Goal: Task Accomplishment & Management: Manage account settings

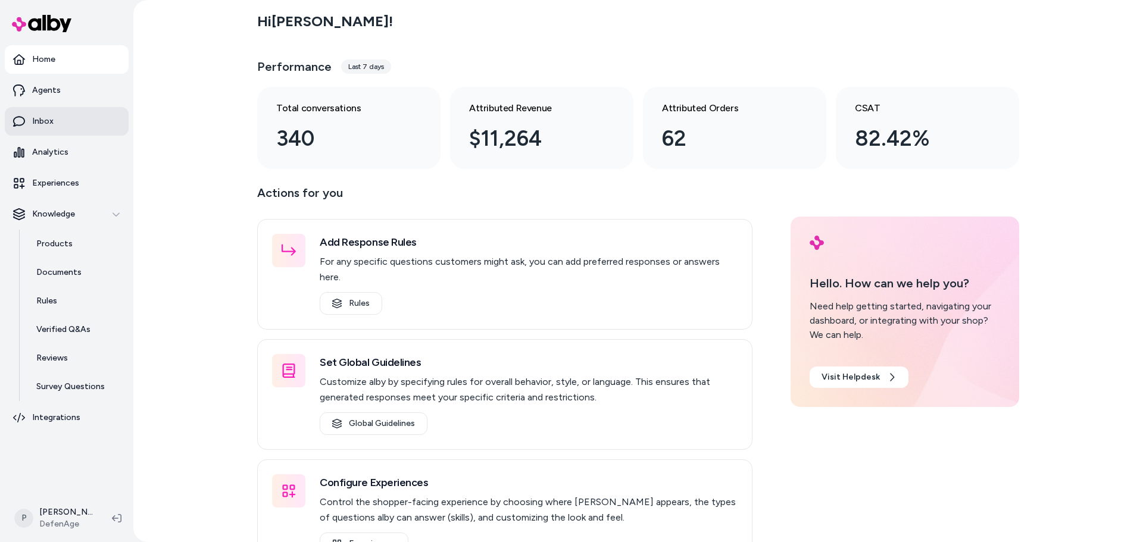
click at [33, 123] on p "Inbox" at bounding box center [42, 121] width 21 height 12
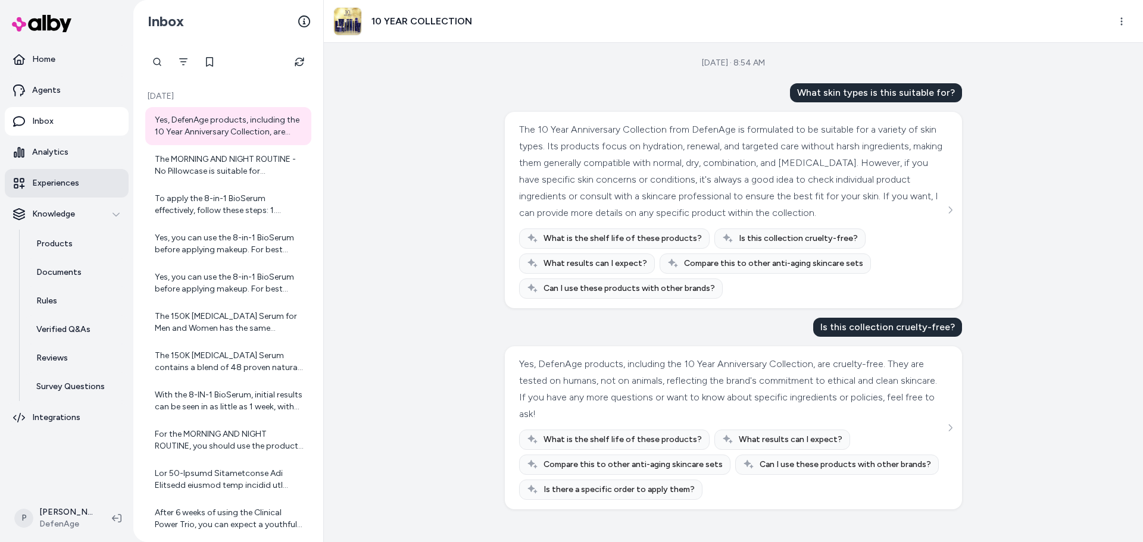
click at [49, 188] on p "Experiences" at bounding box center [55, 183] width 47 height 12
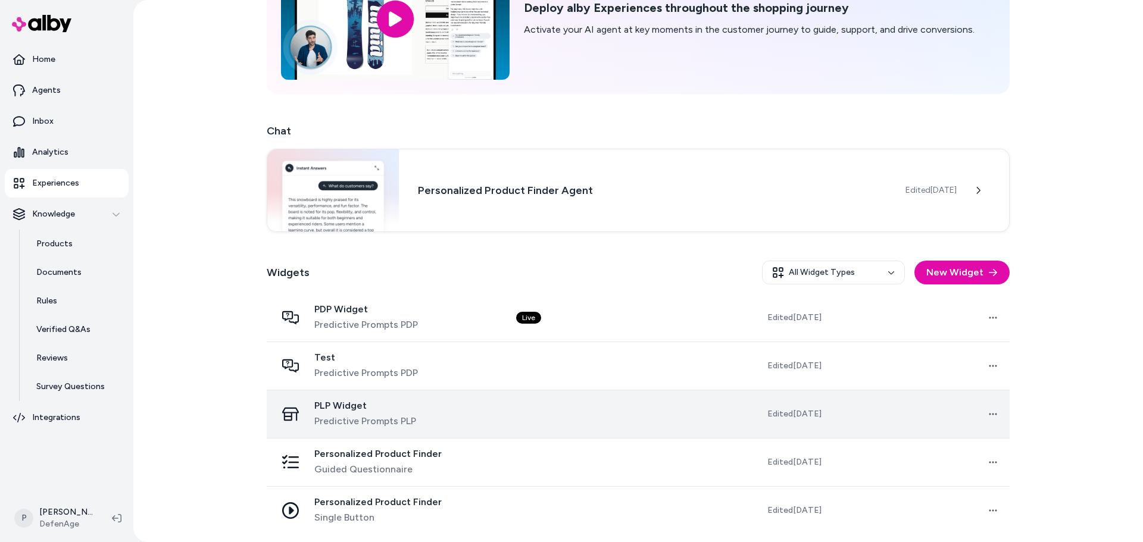
scroll to position [108, 0]
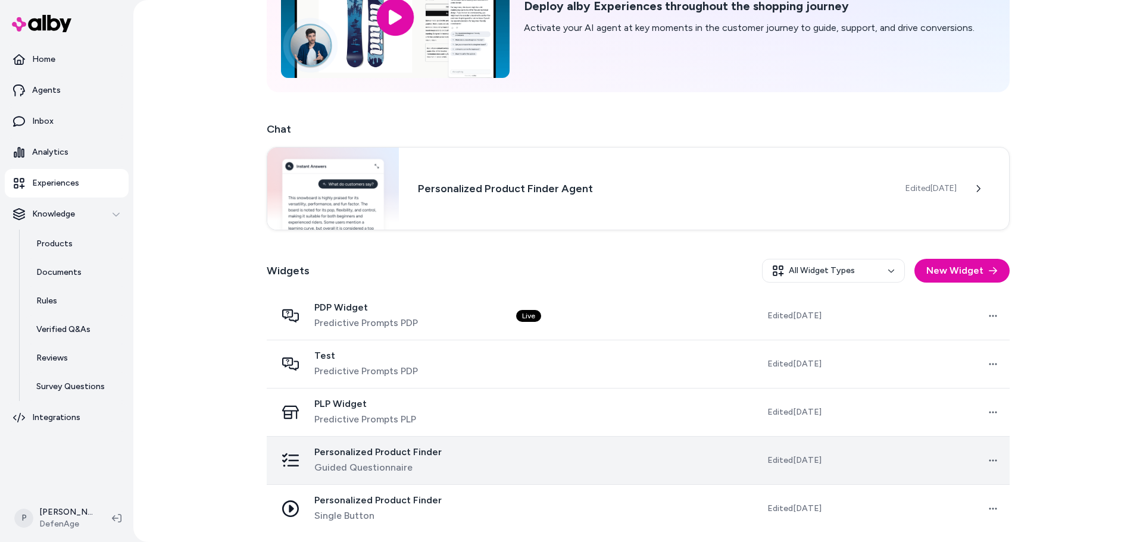
click at [461, 466] on div "Personalized Product Finder Guided Questionnaire" at bounding box center [386, 460] width 221 height 29
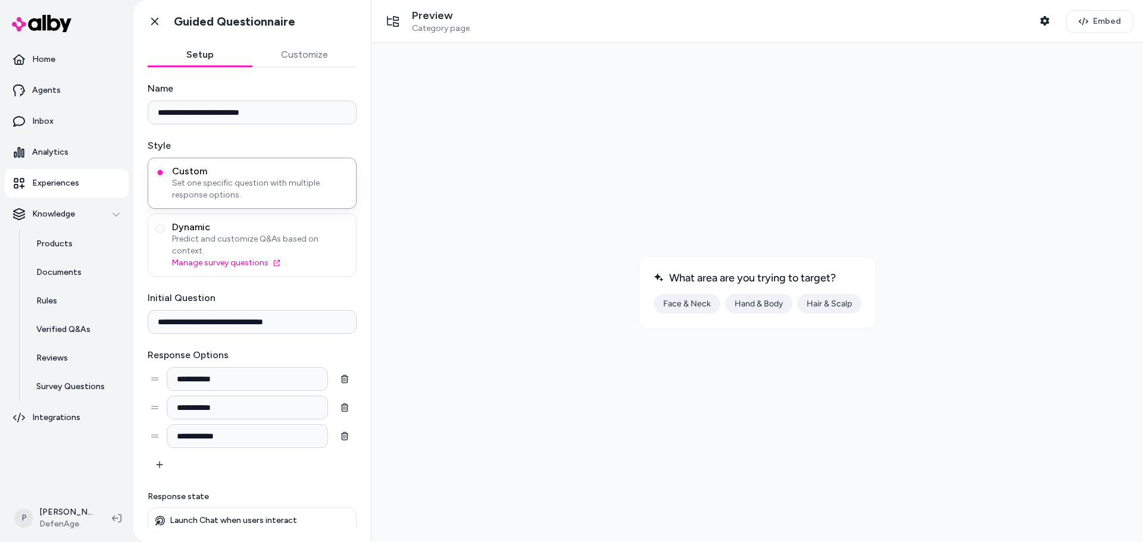
click at [677, 304] on button "Face & Neck" at bounding box center [687, 304] width 67 height 20
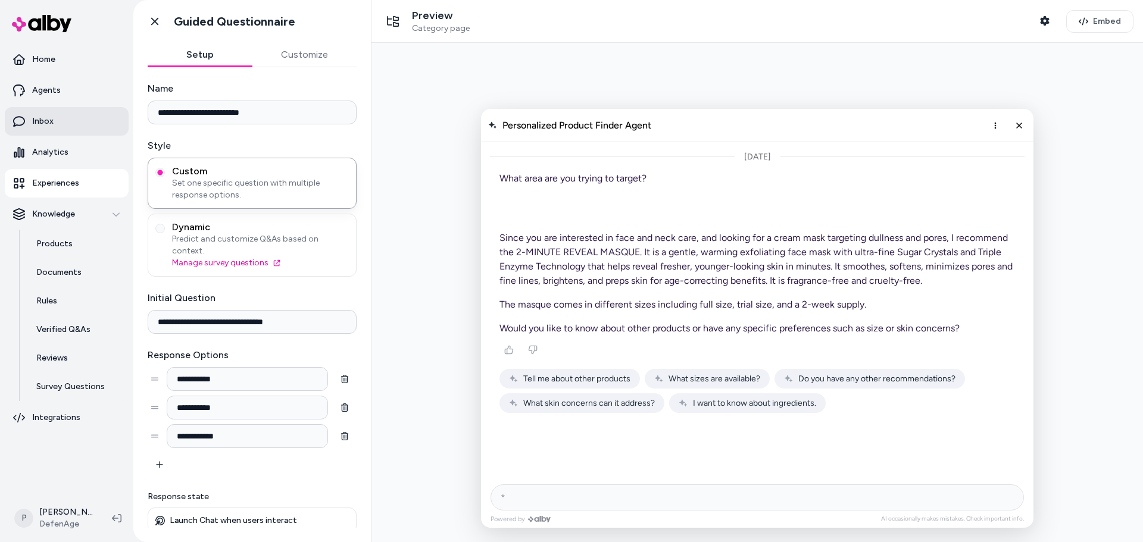
click at [52, 126] on p "Inbox" at bounding box center [42, 121] width 21 height 12
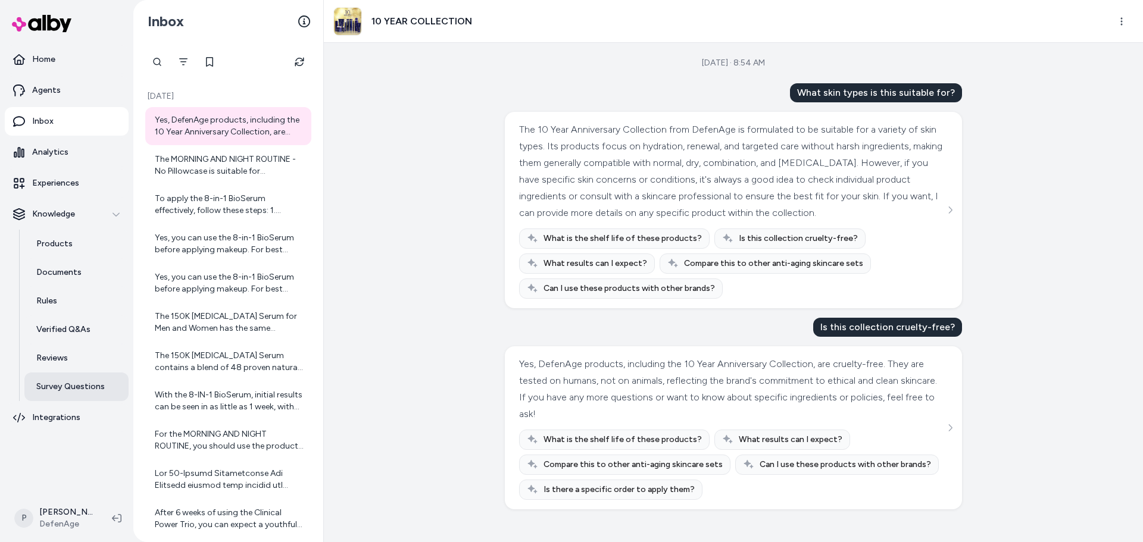
click at [77, 383] on p "Survey Questions" at bounding box center [70, 387] width 68 height 12
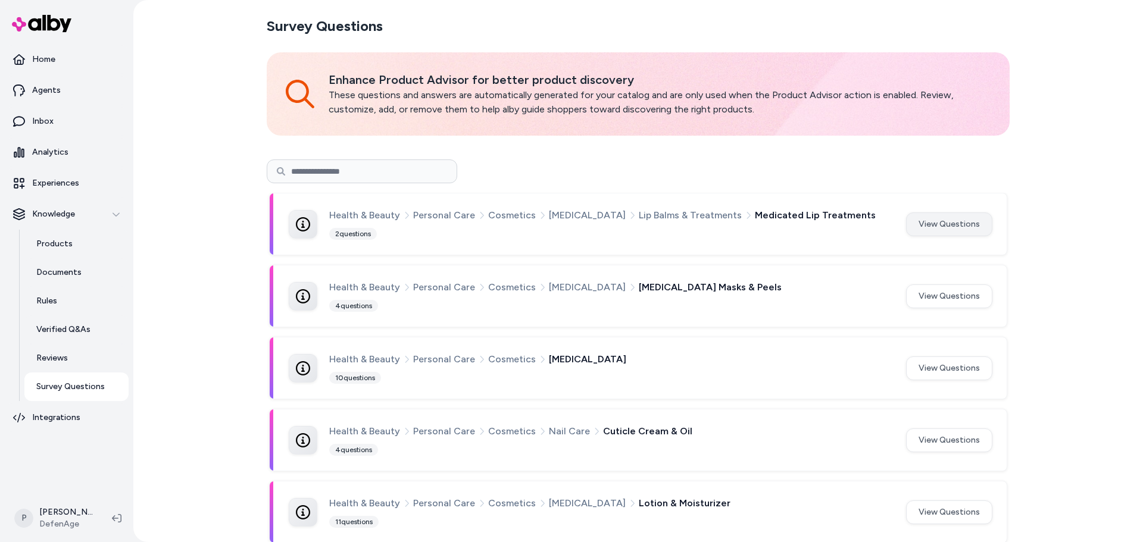
click at [947, 230] on button "View Questions" at bounding box center [949, 225] width 86 height 24
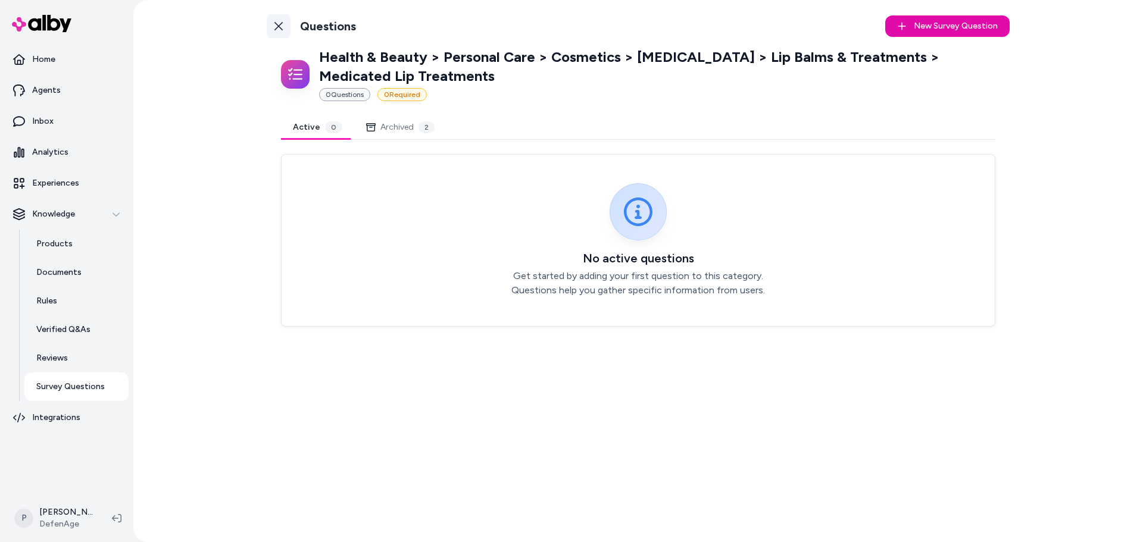
click at [283, 24] on link "Back to Categories" at bounding box center [279, 26] width 24 height 24
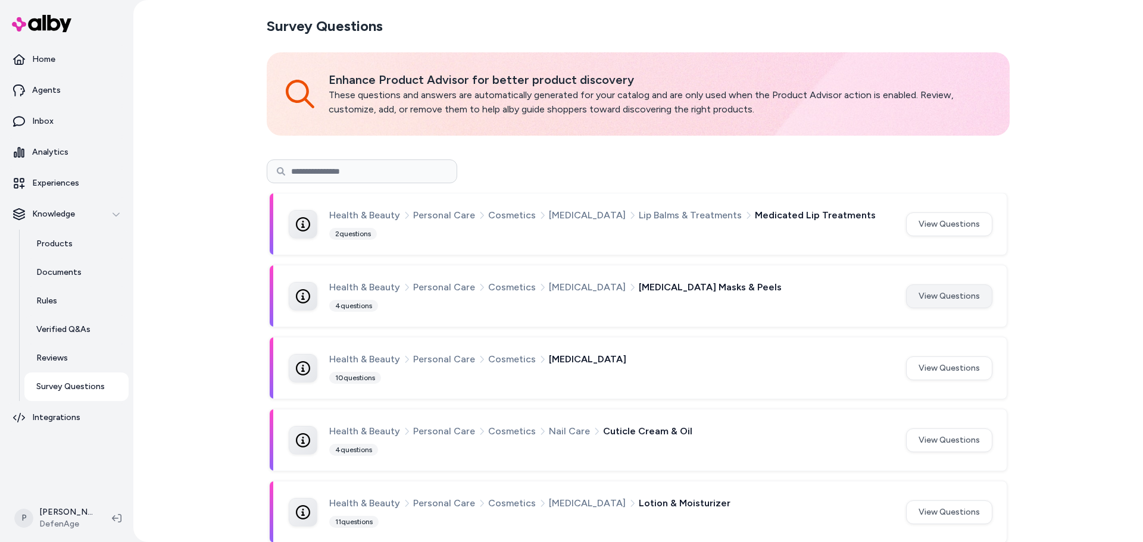
click at [946, 301] on button "View Questions" at bounding box center [949, 297] width 86 height 24
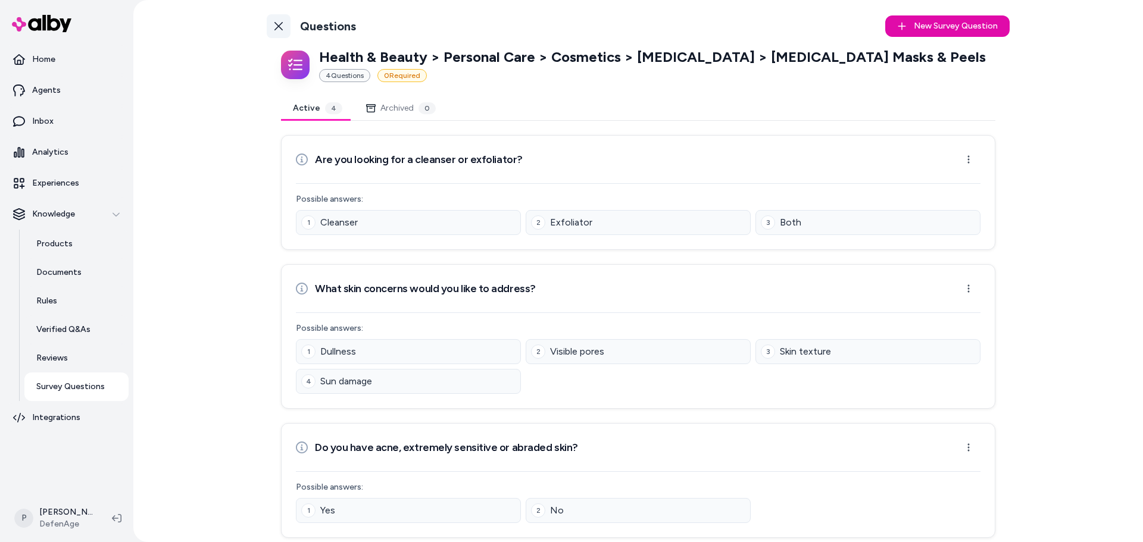
click at [281, 25] on link "Back to Categories" at bounding box center [279, 26] width 24 height 24
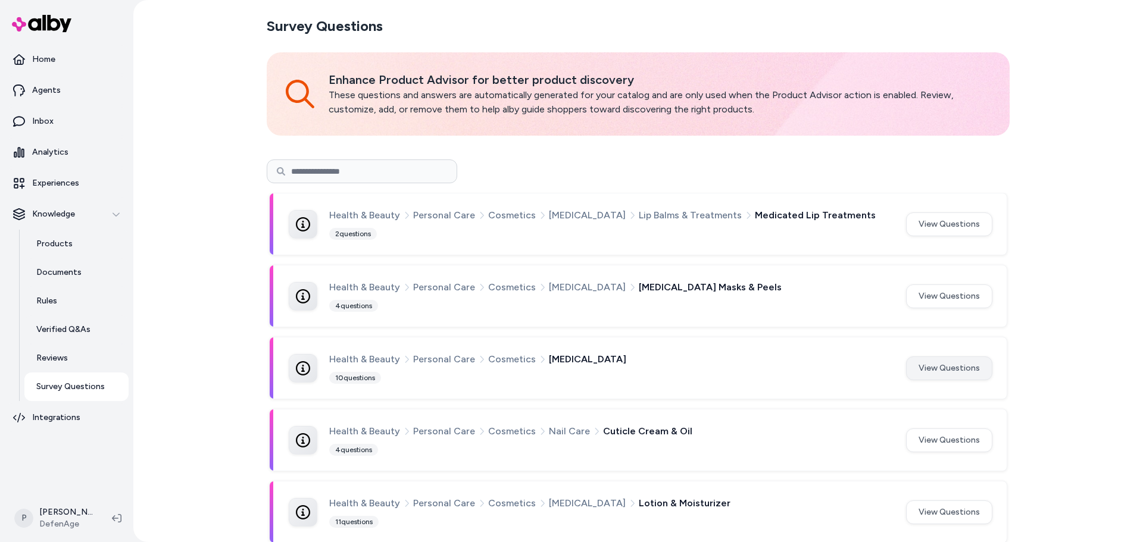
click at [940, 376] on button "View Questions" at bounding box center [949, 369] width 86 height 24
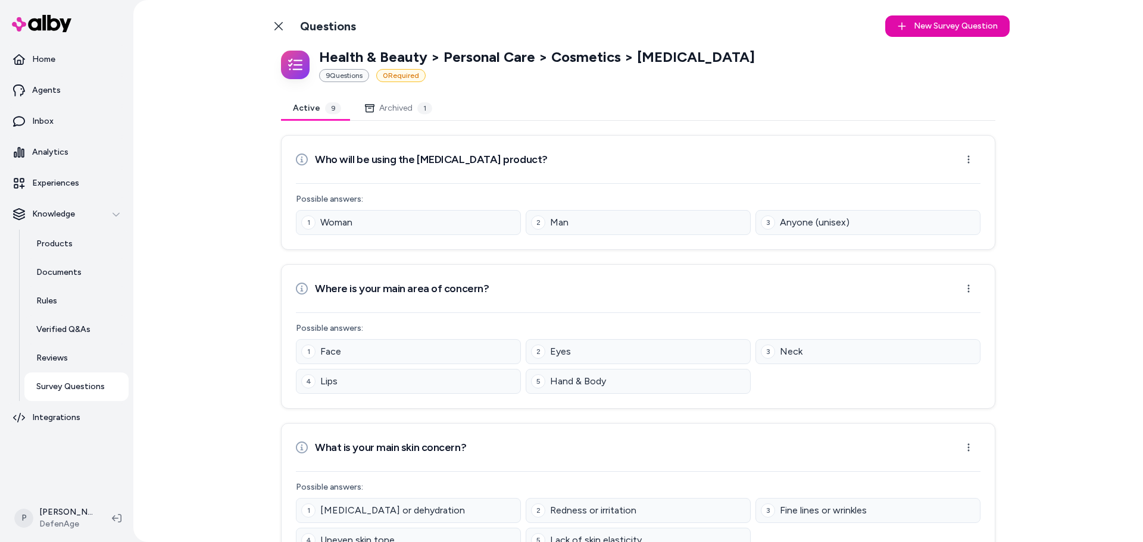
click at [276, 30] on link "Back to Categories" at bounding box center [279, 26] width 24 height 24
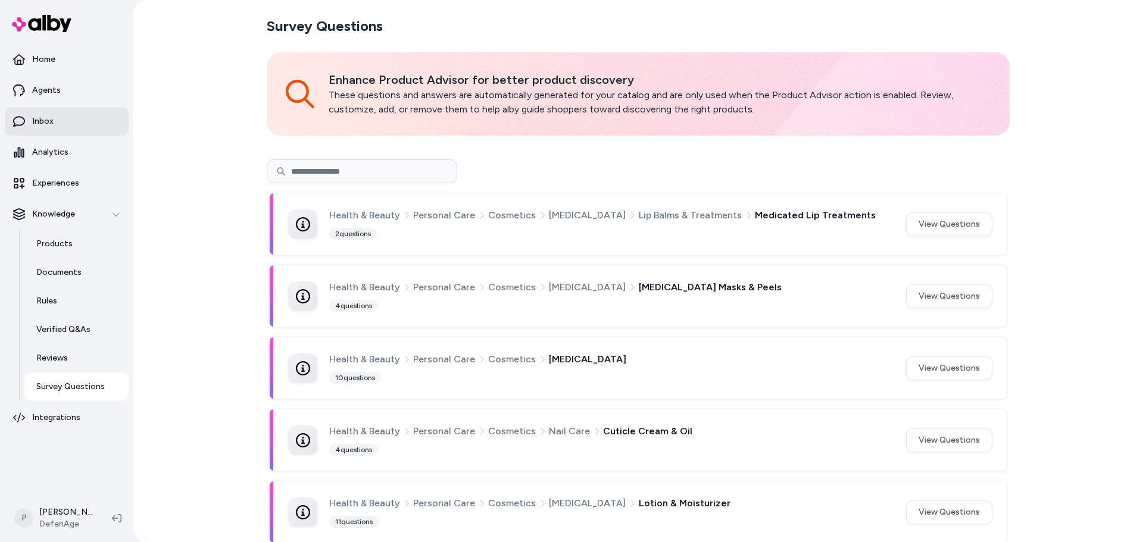
click at [67, 123] on link "Inbox" at bounding box center [67, 121] width 124 height 29
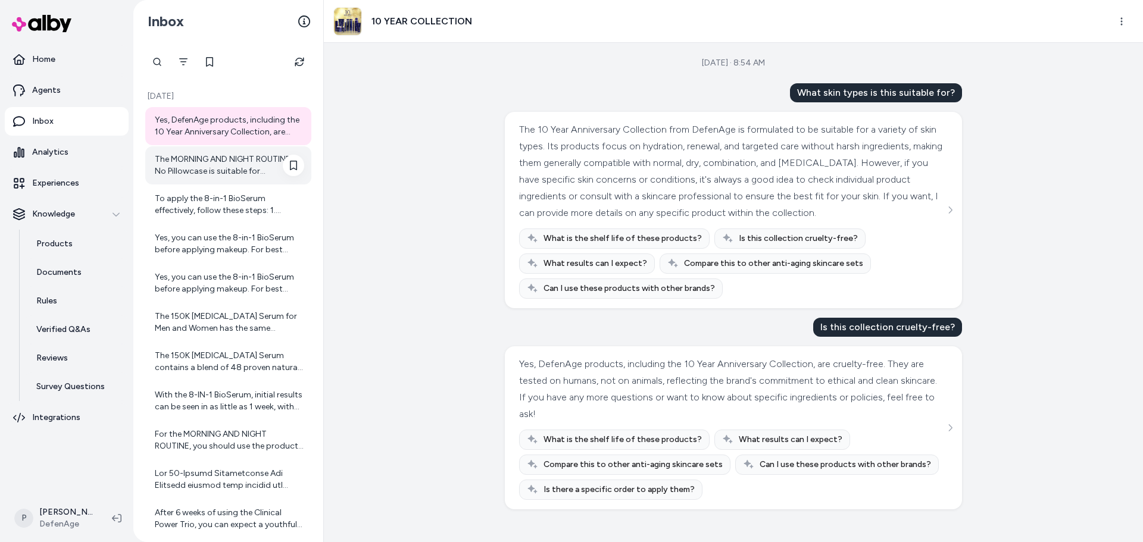
click at [207, 155] on div "The MORNING AND NIGHT ROUTINE - No Pillowcase is suitable for combination skin,…" at bounding box center [229, 166] width 149 height 24
